Goal: Transaction & Acquisition: Purchase product/service

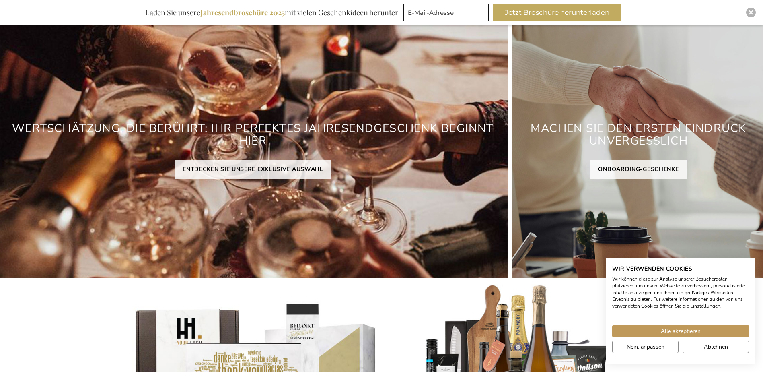
scroll to position [80, 0]
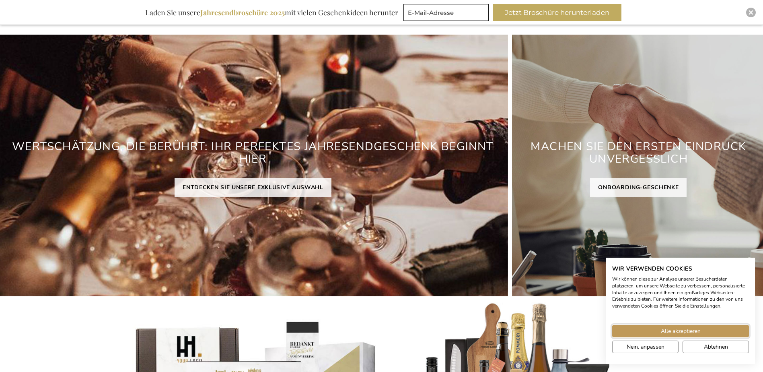
click at [699, 332] on span "Alle akzeptieren" at bounding box center [681, 331] width 40 height 8
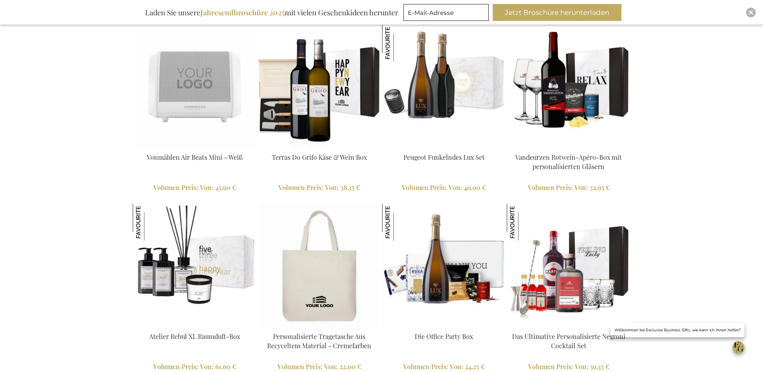
scroll to position [966, 0]
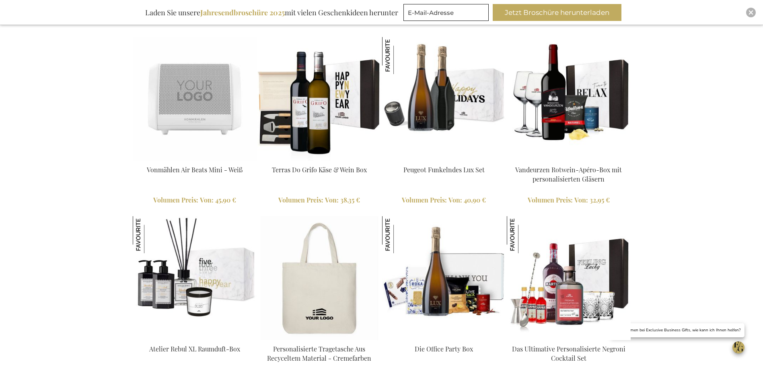
click at [459, 166] on link "Peugeot Funkelndes Lux Set" at bounding box center [444, 169] width 81 height 8
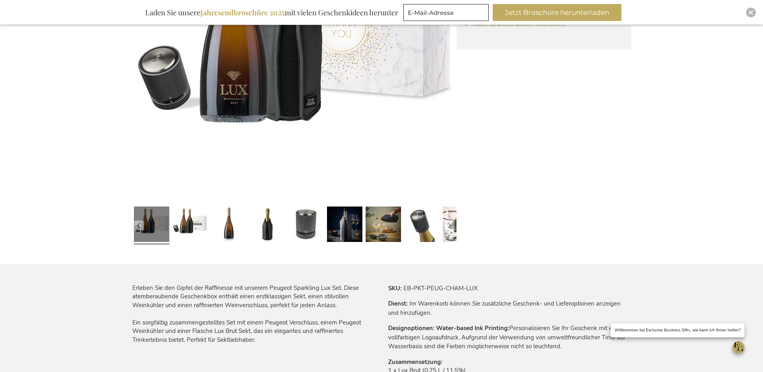
scroll to position [241, 0]
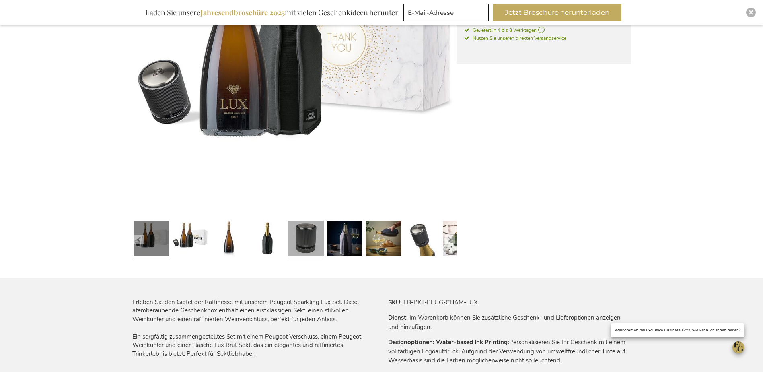
click at [306, 239] on link at bounding box center [305, 239] width 35 height 44
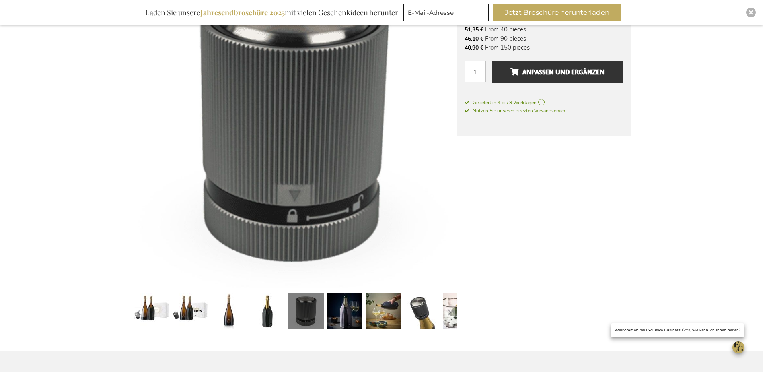
scroll to position [81, 0]
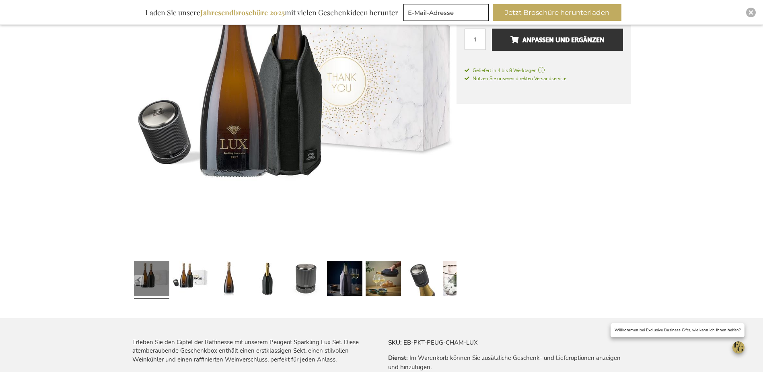
scroll to position [161, 0]
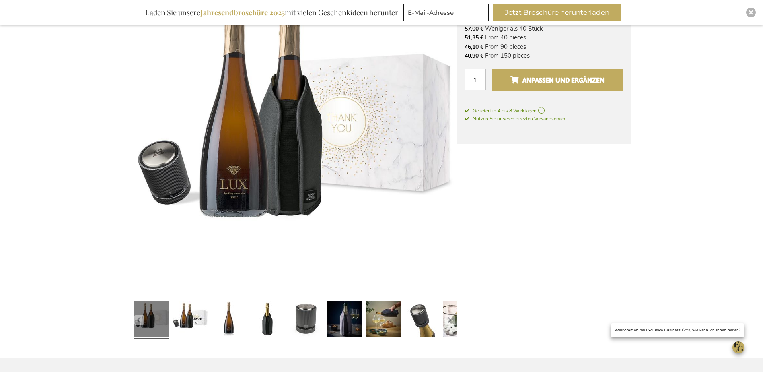
click at [534, 81] on span "Anpassen und ergänzen" at bounding box center [558, 80] width 94 height 13
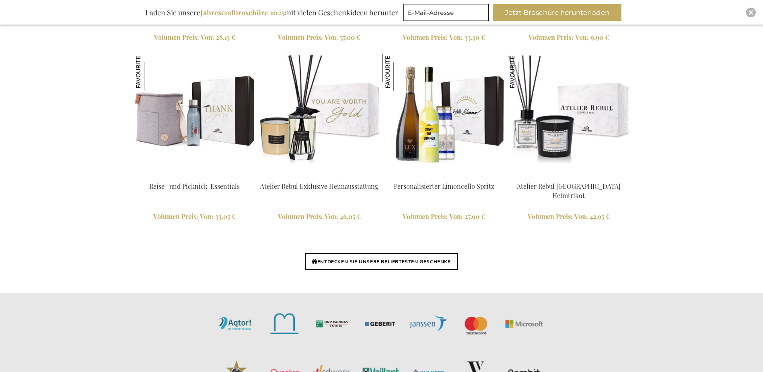
scroll to position [1853, 0]
